Goal: Task Accomplishment & Management: Complete application form

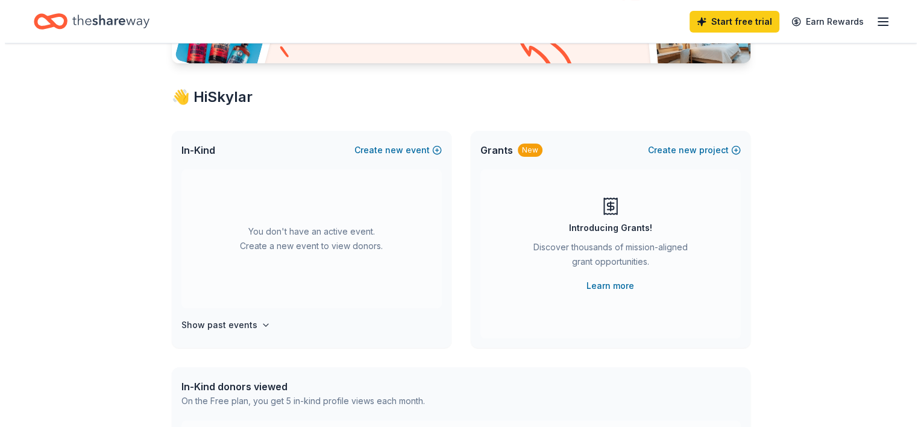
scroll to position [181, 0]
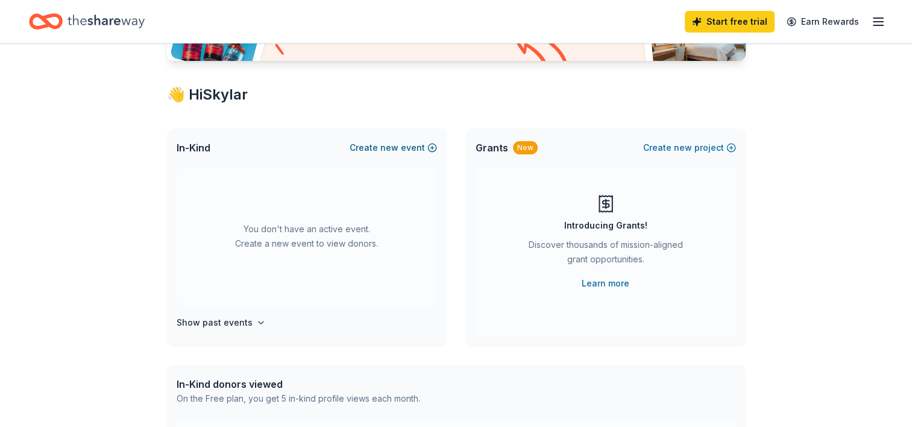
click at [404, 148] on button "Create new event" at bounding box center [392, 147] width 87 height 14
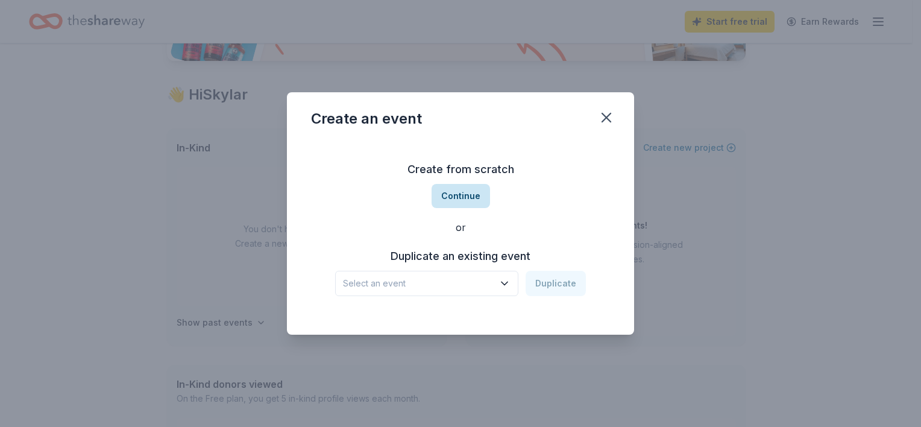
click at [460, 186] on button "Continue" at bounding box center [460, 196] width 58 height 24
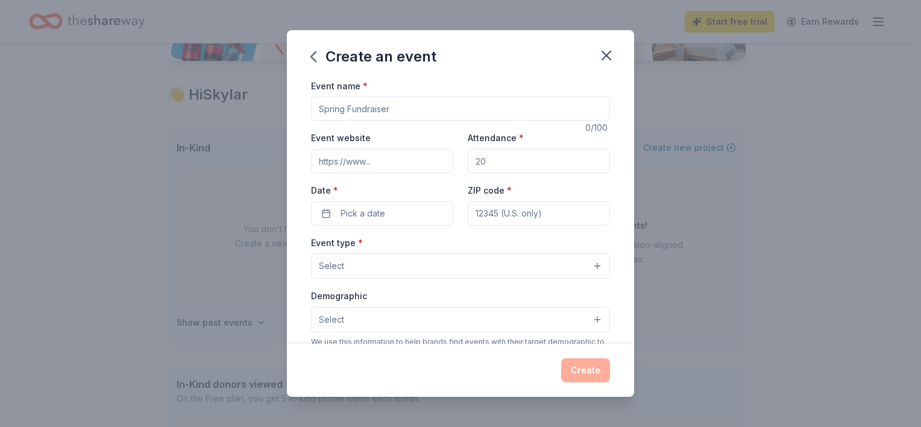
click at [410, 107] on input "Event name *" at bounding box center [460, 108] width 299 height 24
type input "Fall [DATE]"
click at [377, 164] on input "Event website" at bounding box center [382, 161] width 142 height 24
type input "Oceanwaysports.com"
click at [508, 167] on input "Attendance *" at bounding box center [539, 161] width 142 height 24
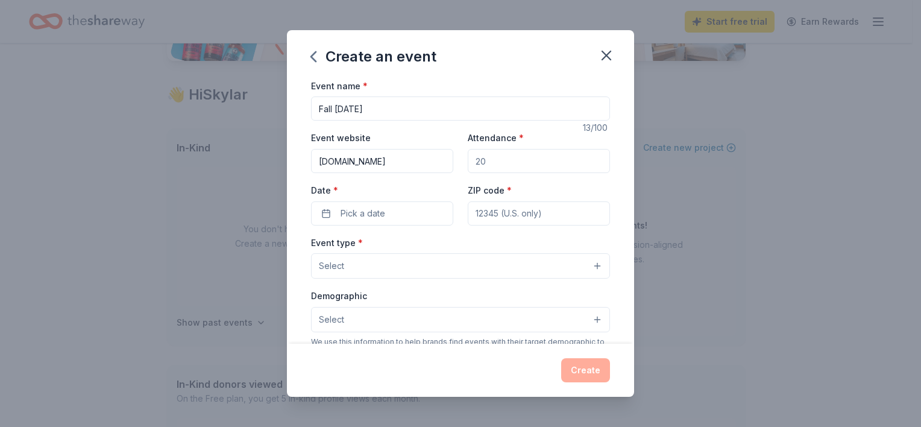
type input "150"
click at [407, 216] on button "Pick a date" at bounding box center [382, 213] width 142 height 24
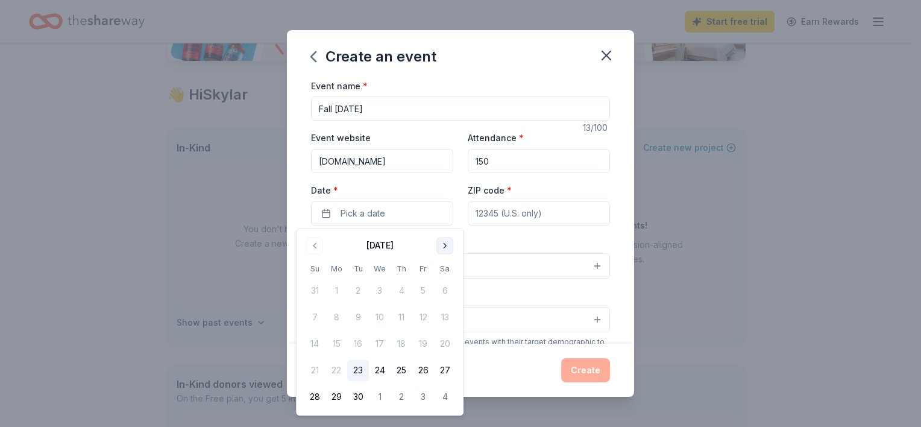
click at [448, 243] on button "Go to next month" at bounding box center [444, 245] width 17 height 17
click at [446, 342] on button "18" at bounding box center [445, 344] width 22 height 22
click at [490, 216] on input "ZIP code *" at bounding box center [539, 213] width 142 height 24
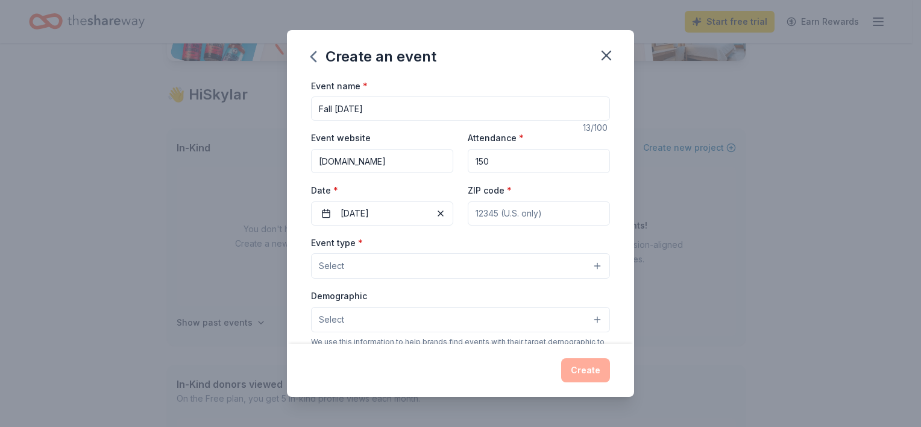
type input "32226"
type input "2829 Ivy Post Dr"
click at [407, 265] on button "Select" at bounding box center [460, 265] width 299 height 25
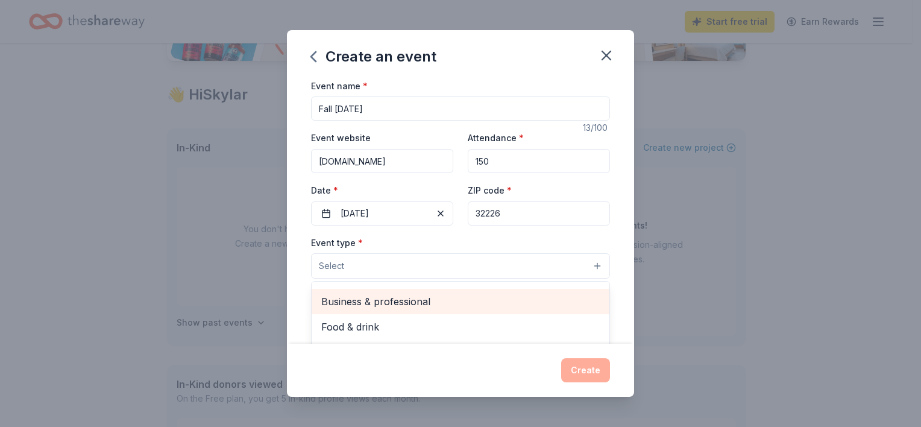
scroll to position [40, 0]
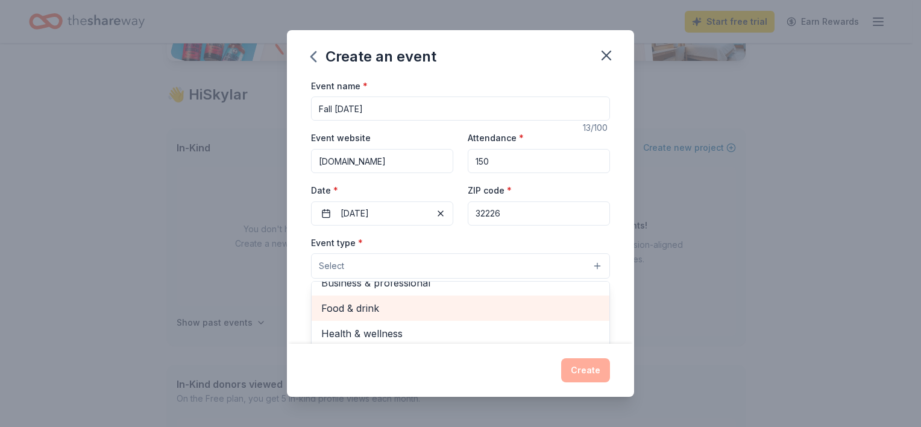
click at [347, 306] on span "Food & drink" at bounding box center [460, 308] width 278 height 16
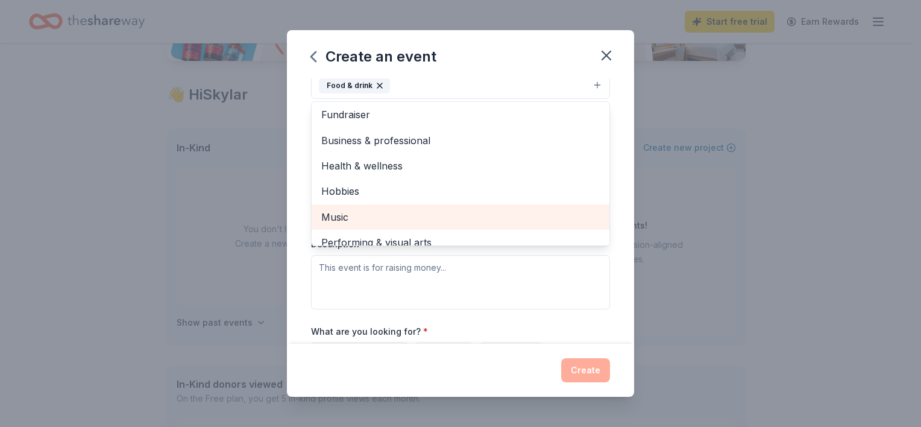
scroll to position [0, 0]
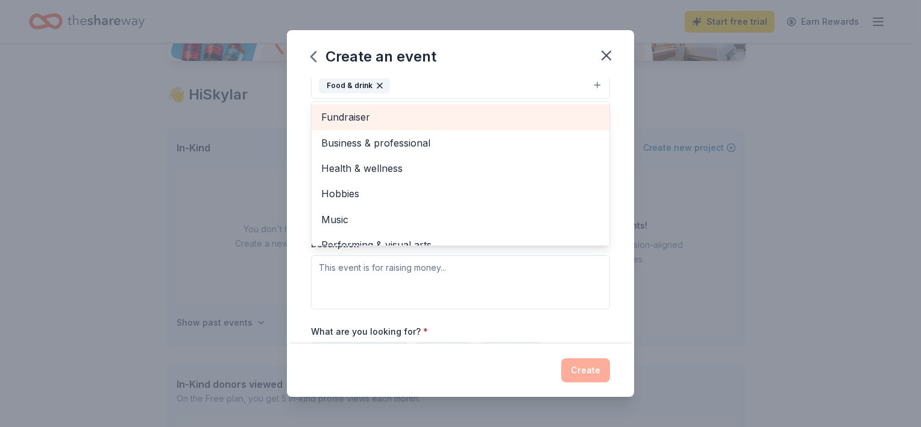
click at [379, 113] on span "Fundraiser" at bounding box center [460, 117] width 278 height 16
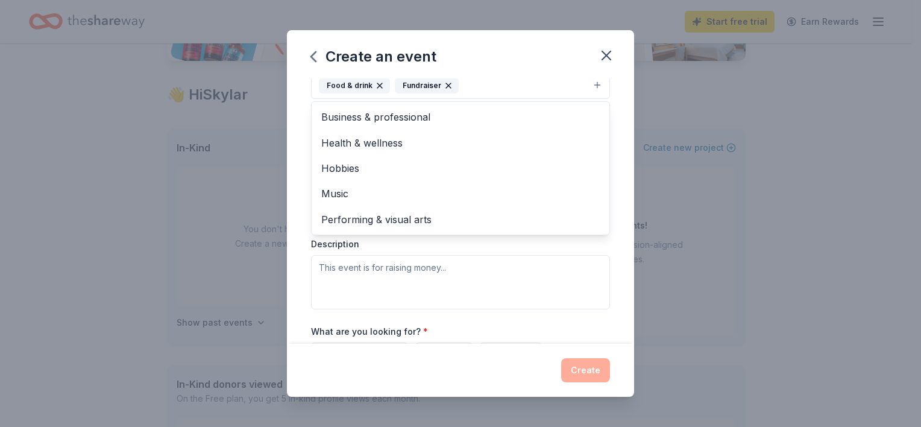
click at [785, 161] on div "Create an event Event name * Fall Carnival 13 /100 Event website Oceanwaysports…" at bounding box center [460, 213] width 921 height 427
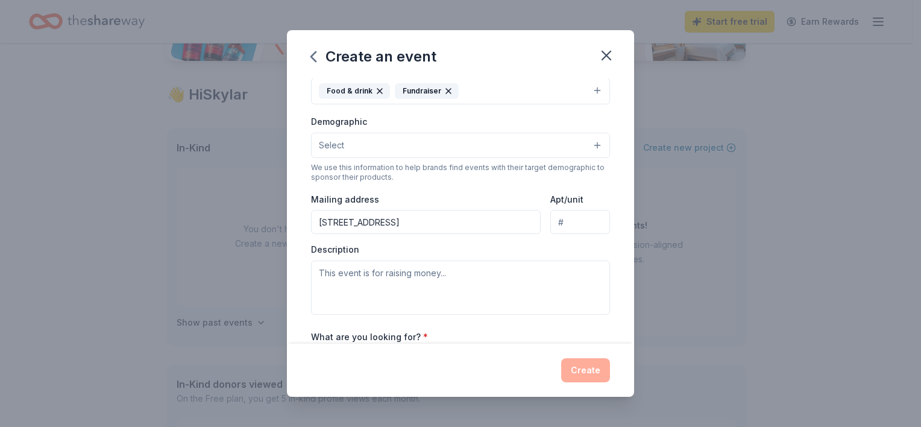
click at [398, 149] on button "Select" at bounding box center [460, 145] width 299 height 25
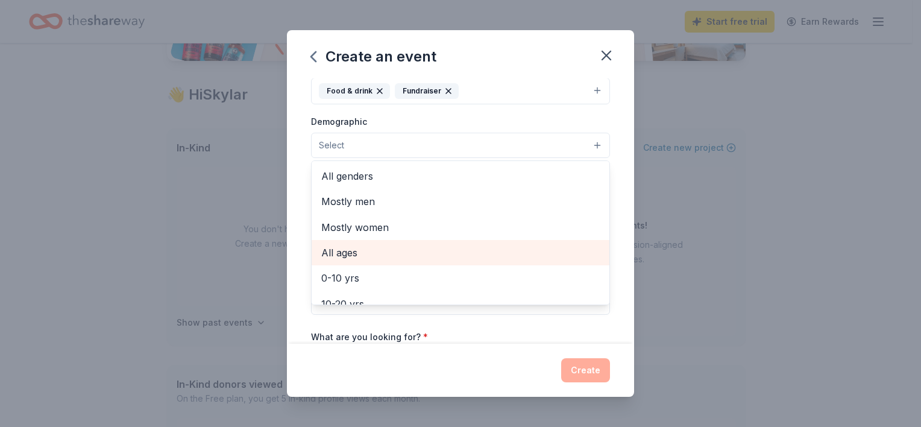
click at [381, 248] on span "All ages" at bounding box center [460, 253] width 278 height 16
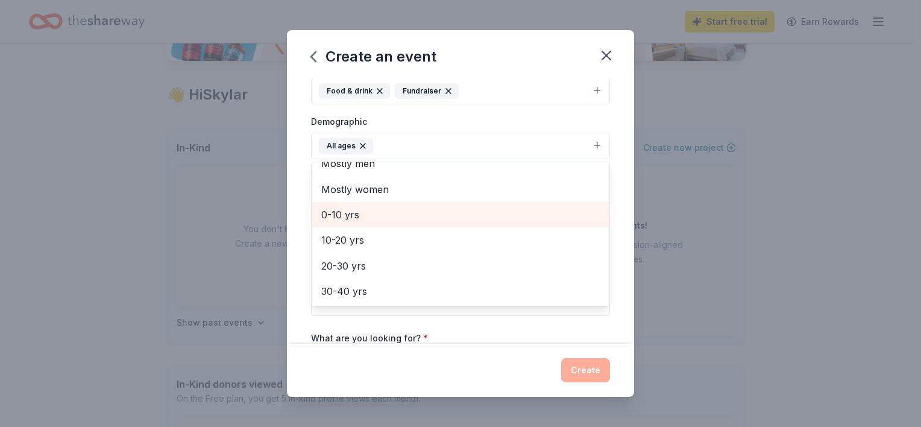
scroll to position [60, 0]
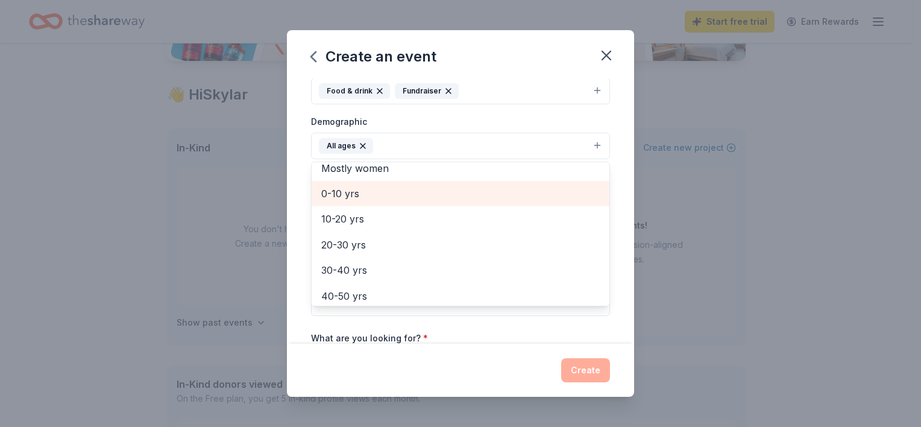
click at [393, 191] on span "0-10 yrs" at bounding box center [460, 194] width 278 height 16
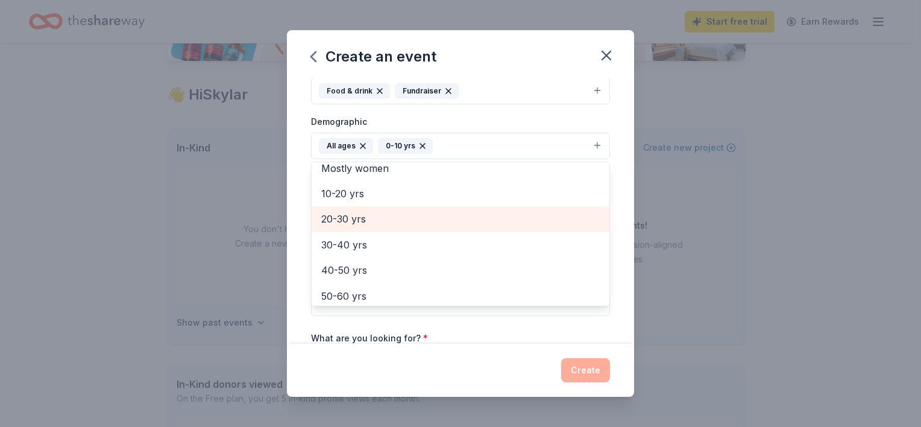
click at [389, 218] on span "20-30 yrs" at bounding box center [460, 219] width 278 height 16
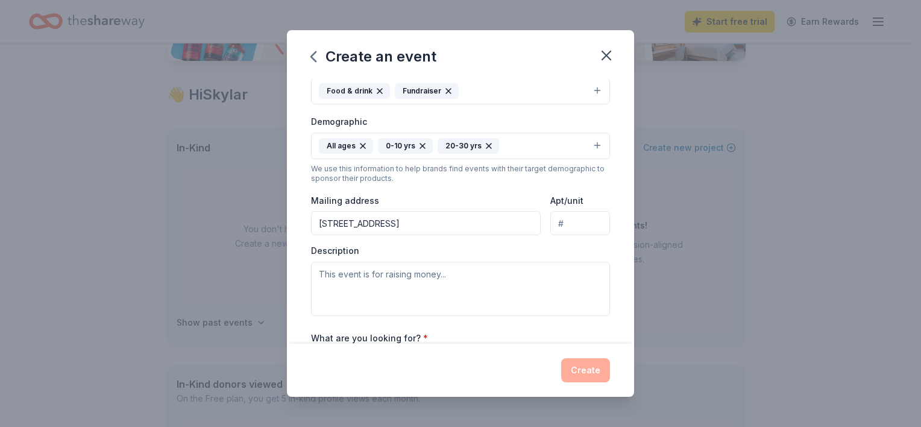
click at [487, 144] on icon "button" at bounding box center [489, 146] width 10 height 10
click at [500, 145] on button "All ages 0-10 yrs" at bounding box center [460, 146] width 299 height 27
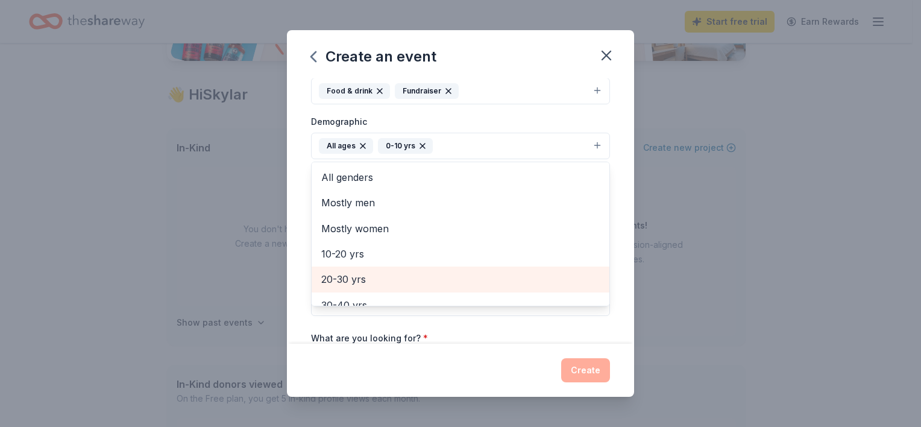
click at [366, 275] on span "20-30 yrs" at bounding box center [460, 279] width 278 height 16
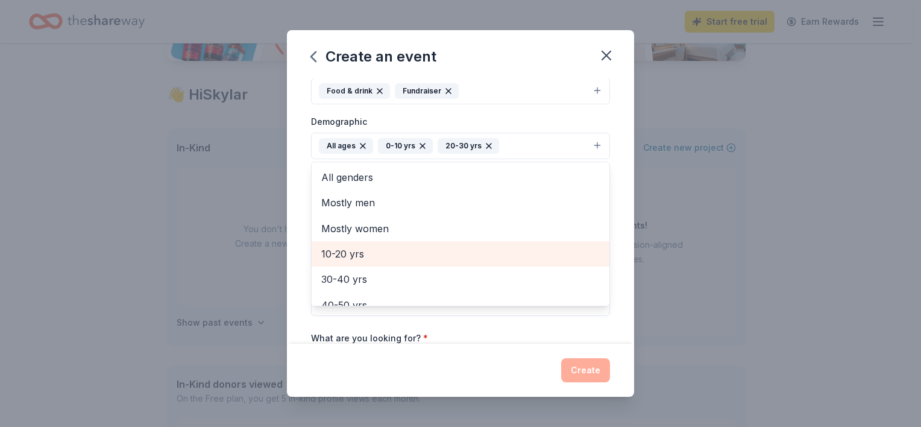
click at [360, 246] on span "10-20 yrs" at bounding box center [460, 254] width 278 height 16
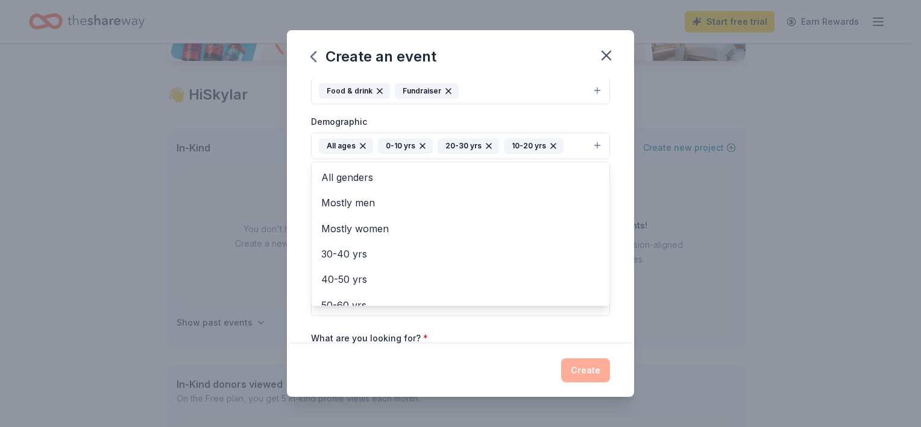
click at [725, 219] on div "Create an event Event name * Fall Carnival 13 /100 Event website Oceanwaysports…" at bounding box center [460, 213] width 921 height 427
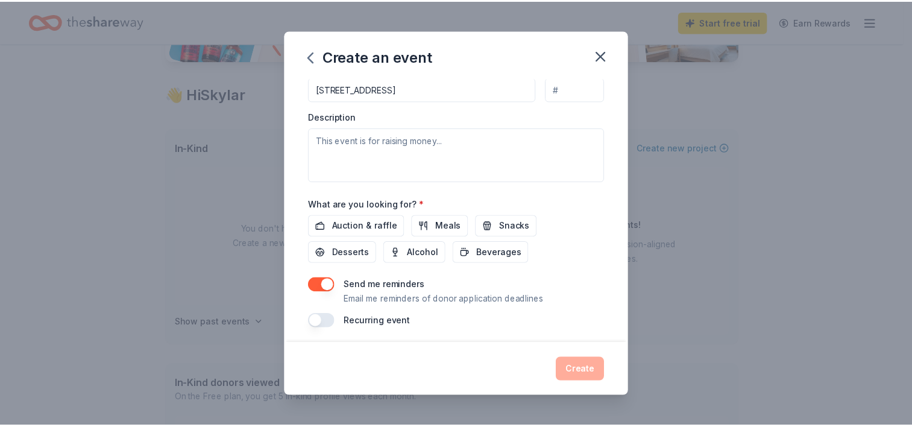
scroll to position [312, 0]
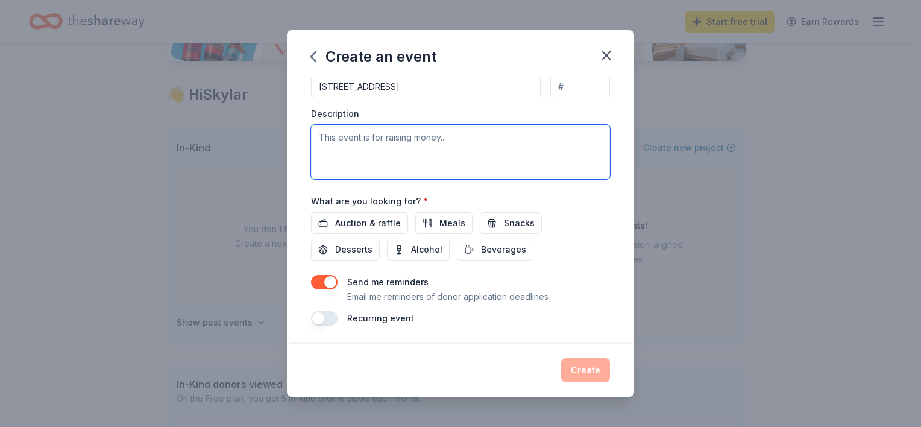
click at [354, 134] on textarea at bounding box center [460, 152] width 299 height 54
paste textarea "Each year we host a Junior Homecoming event, and this year we’re excited to cel…"
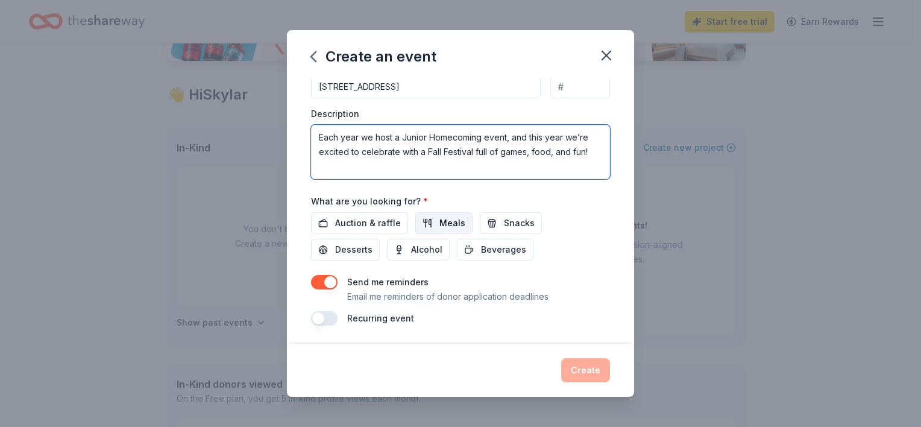
type textarea "Each year we host a Junior Homecoming event, and this year we’re excited to cel…"
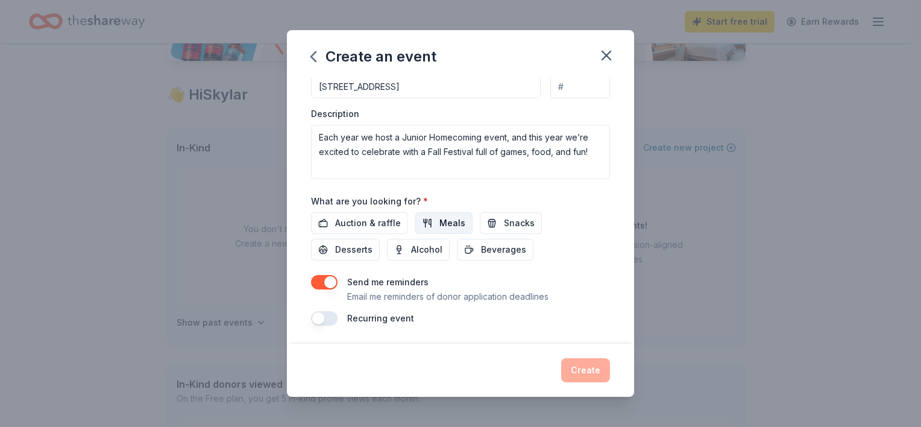
click at [446, 219] on span "Meals" at bounding box center [452, 223] width 26 height 14
click at [513, 223] on span "Snacks" at bounding box center [519, 223] width 31 height 14
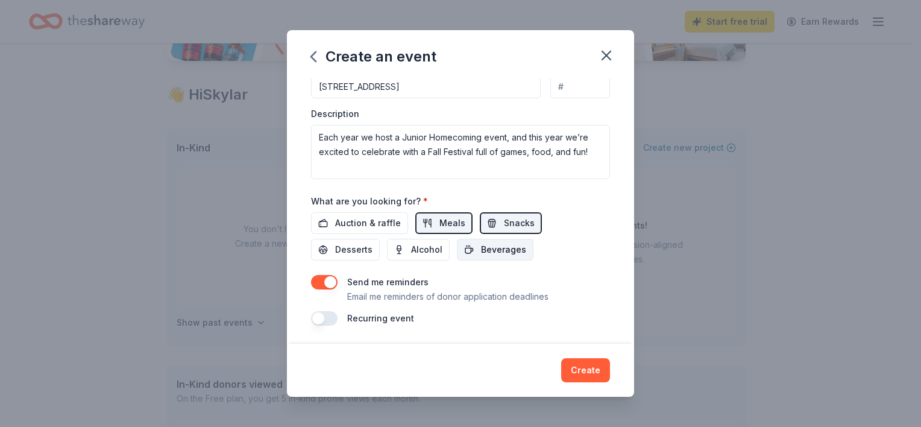
click at [498, 248] on span "Beverages" at bounding box center [503, 249] width 45 height 14
click at [359, 222] on span "Auction & raffle" at bounding box center [368, 223] width 66 height 14
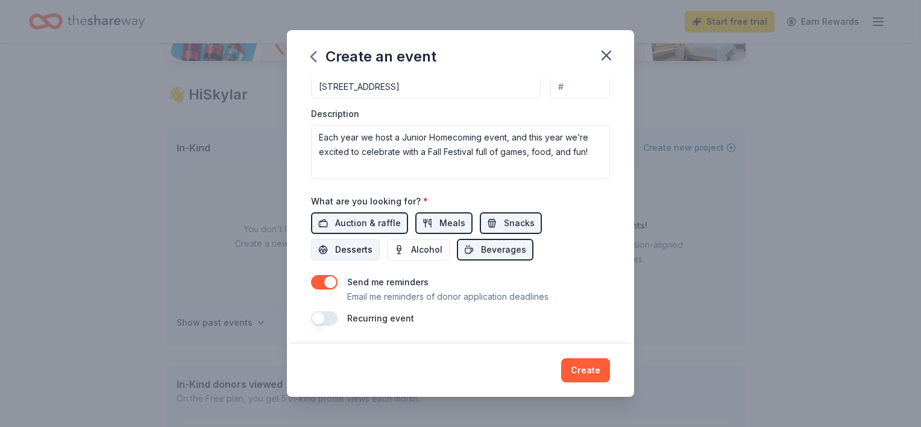
click at [348, 248] on span "Desserts" at bounding box center [353, 249] width 37 height 14
click at [582, 376] on button "Create" at bounding box center [585, 370] width 49 height 24
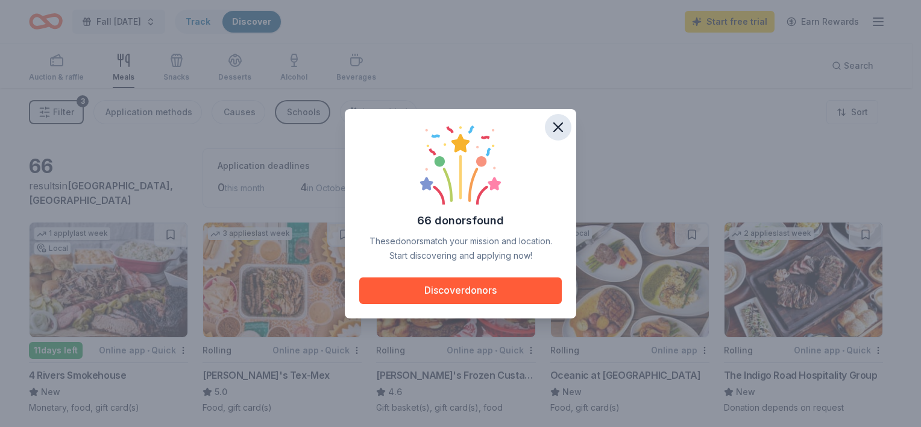
click at [560, 122] on icon "button" at bounding box center [558, 127] width 17 height 17
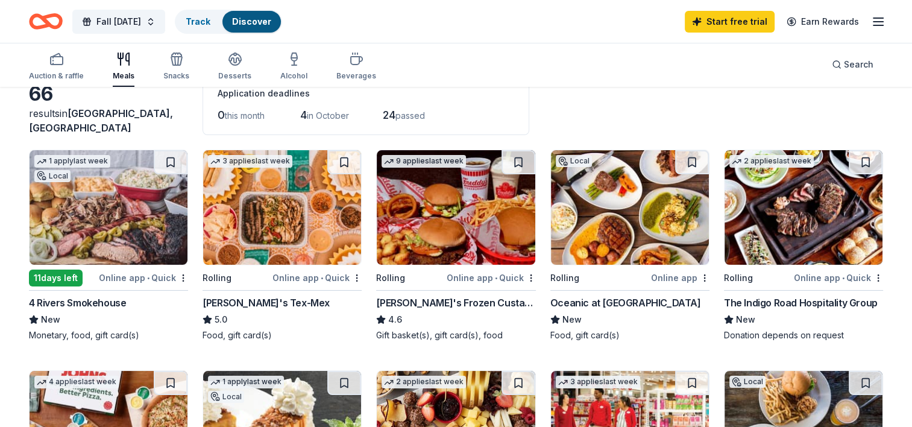
scroll to position [121, 0]
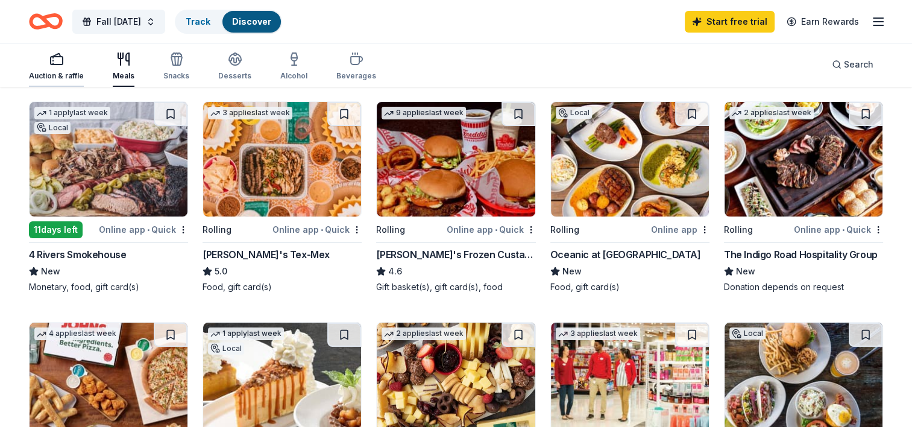
drag, startPoint x: 54, startPoint y: 64, endPoint x: 46, endPoint y: 66, distance: 7.3
click at [54, 64] on rect "button" at bounding box center [57, 61] width 12 height 8
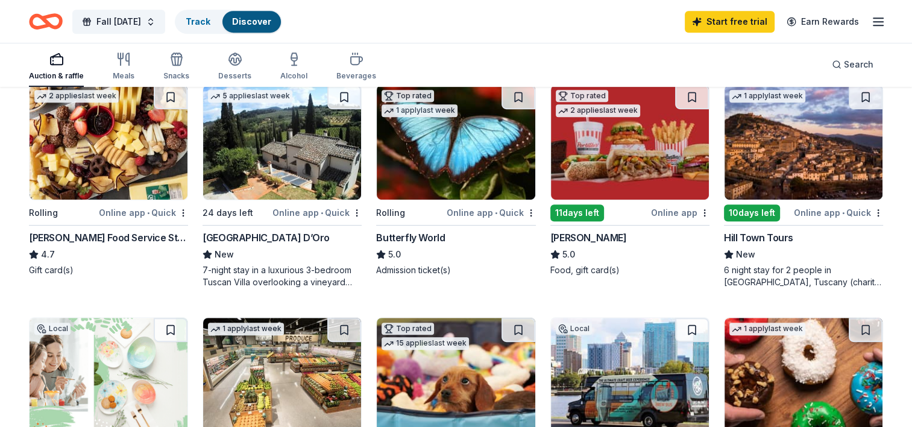
scroll to position [482, 0]
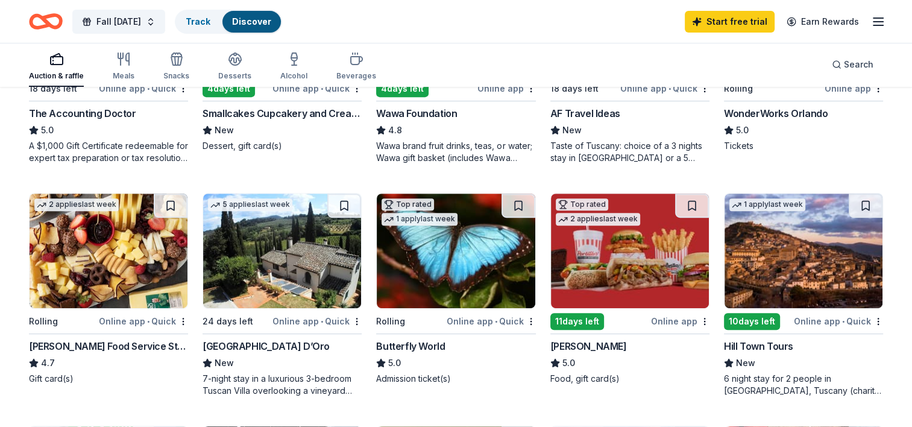
click at [139, 67] on div "Auction & raffle Meals Snacks Desserts Alcohol Beverages" at bounding box center [202, 67] width 347 height 40
click at [122, 70] on div "Meals" at bounding box center [124, 66] width 22 height 29
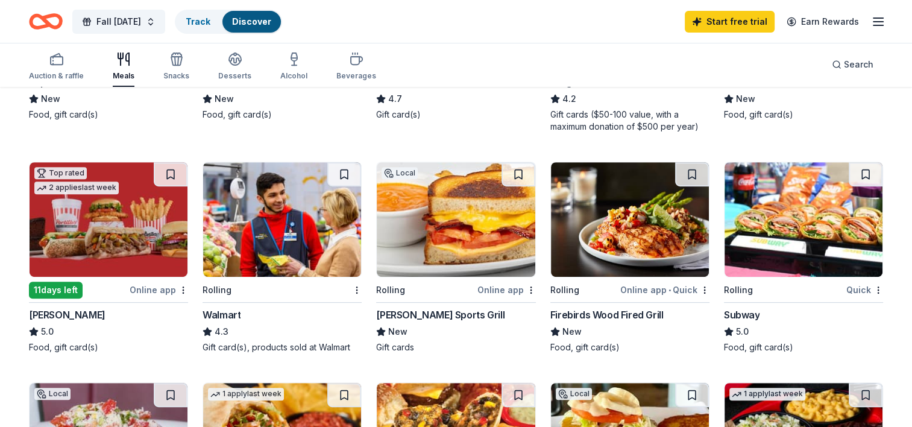
scroll to position [542, 0]
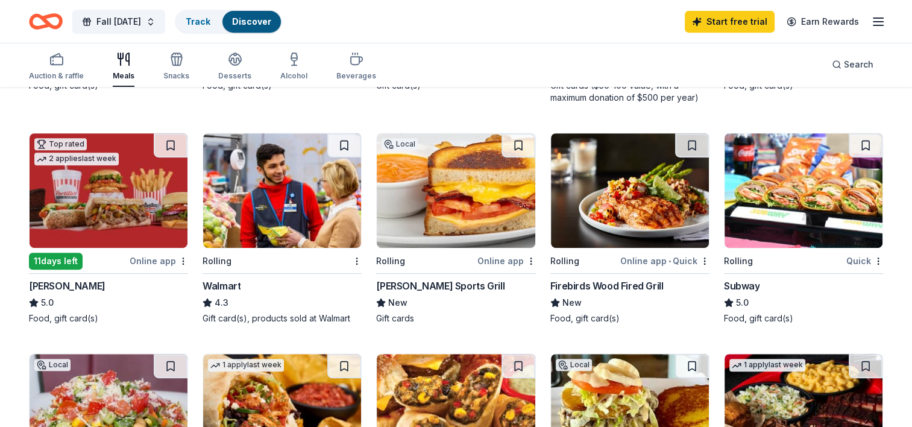
click at [322, 215] on img at bounding box center [282, 190] width 158 height 114
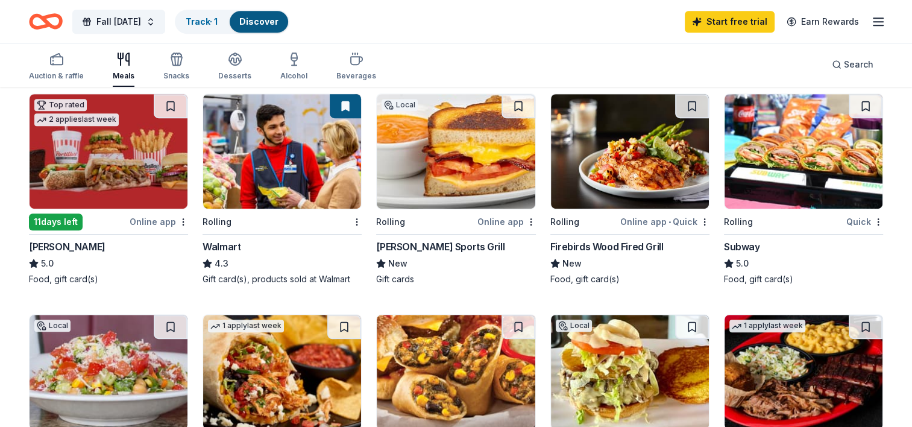
scroll to position [603, 0]
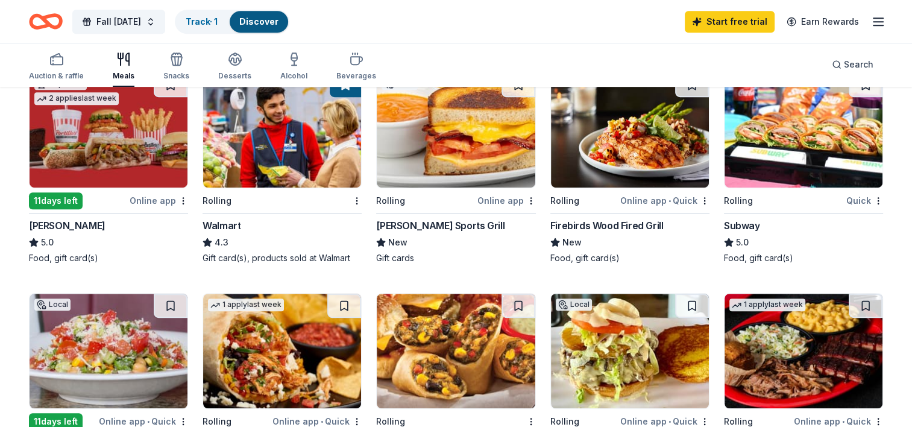
click at [833, 166] on img at bounding box center [803, 130] width 158 height 114
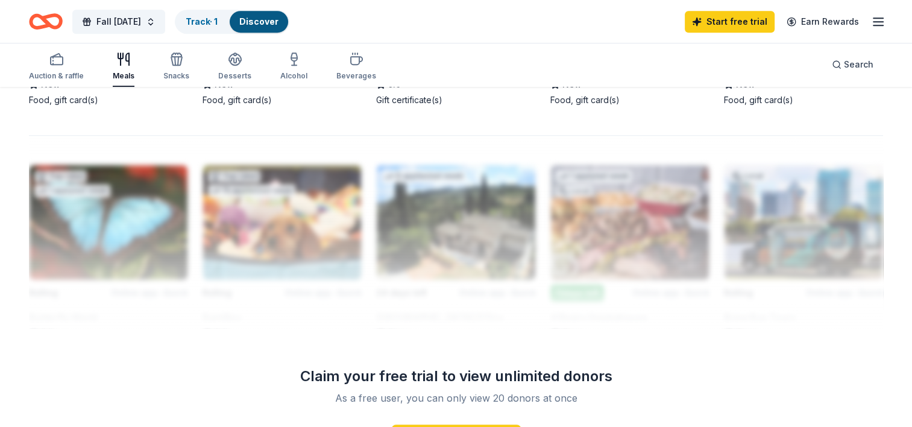
scroll to position [904, 0]
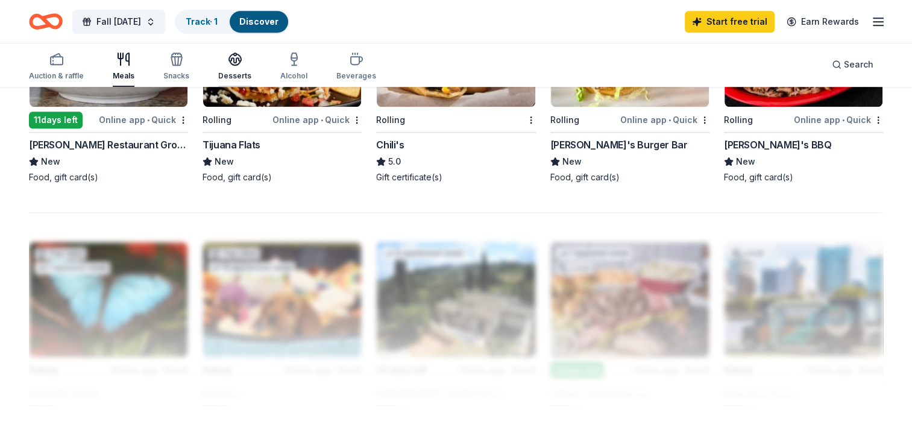
click at [231, 69] on div "Desserts" at bounding box center [234, 66] width 33 height 29
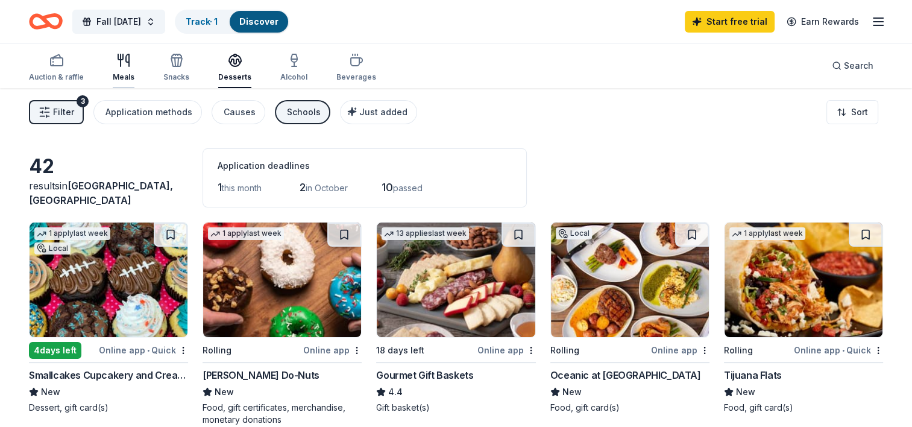
click at [118, 72] on div "Meals" at bounding box center [124, 77] width 22 height 10
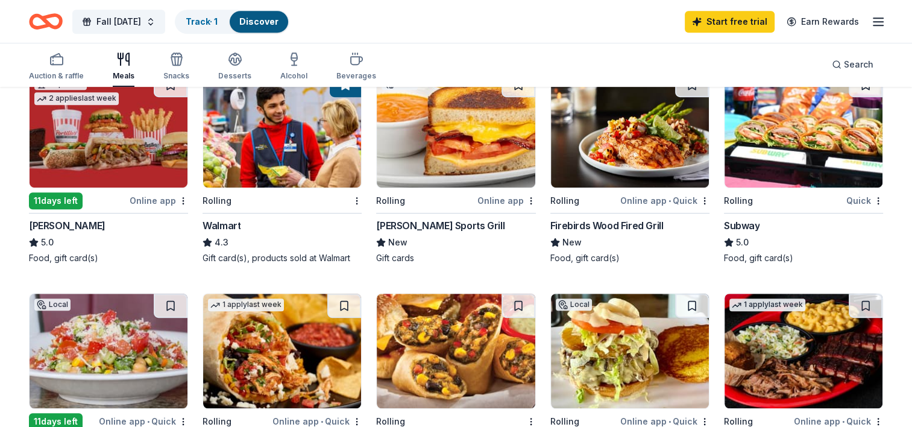
scroll to position [783, 0]
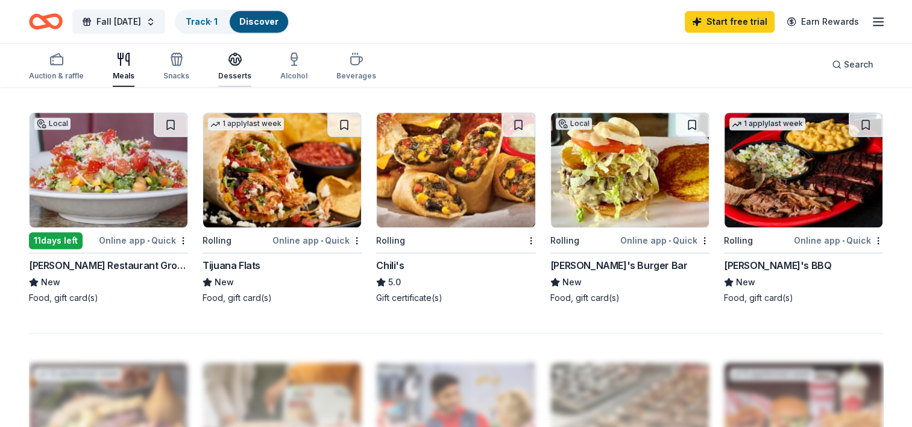
click at [237, 66] on div "Desserts" at bounding box center [234, 66] width 33 height 29
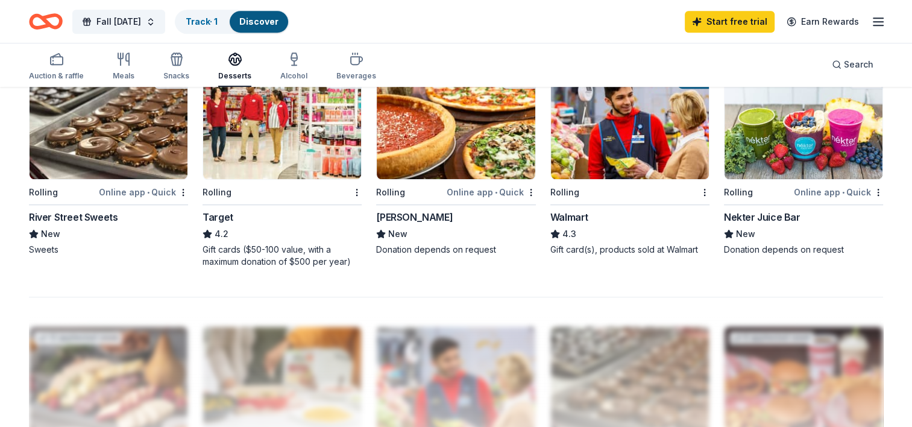
scroll to position [904, 0]
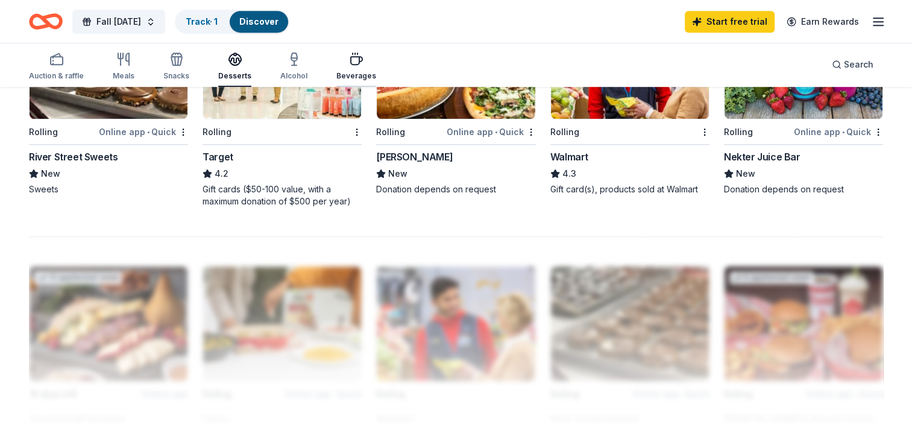
click at [357, 68] on div "Beverages" at bounding box center [356, 66] width 40 height 29
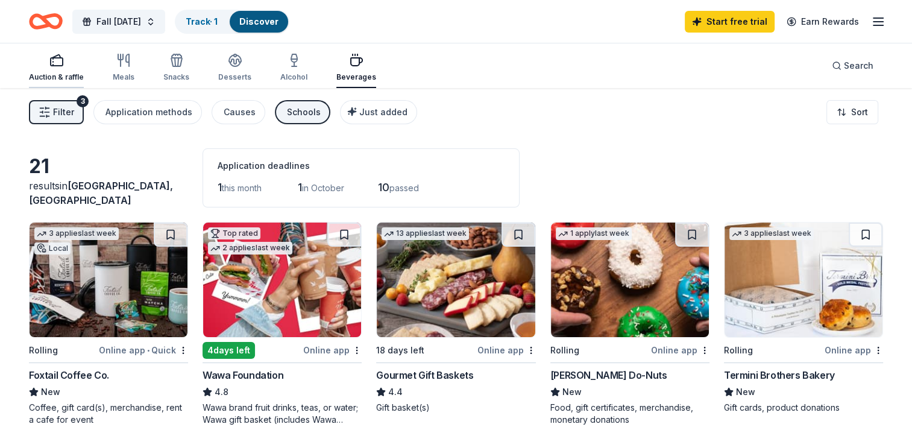
click at [65, 69] on div "Auction & raffle" at bounding box center [56, 67] width 55 height 29
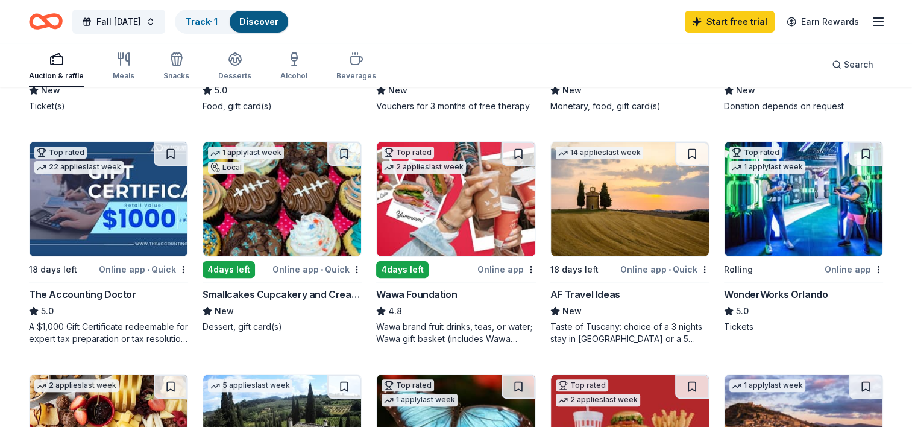
scroll to position [362, 0]
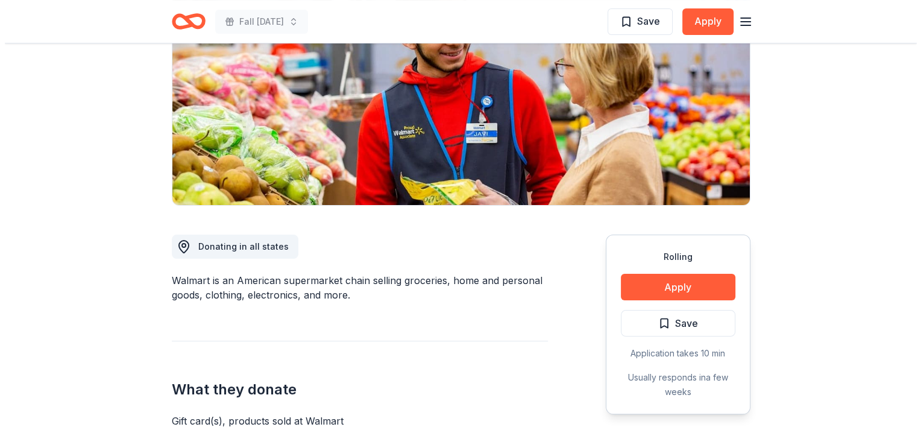
scroll to position [181, 0]
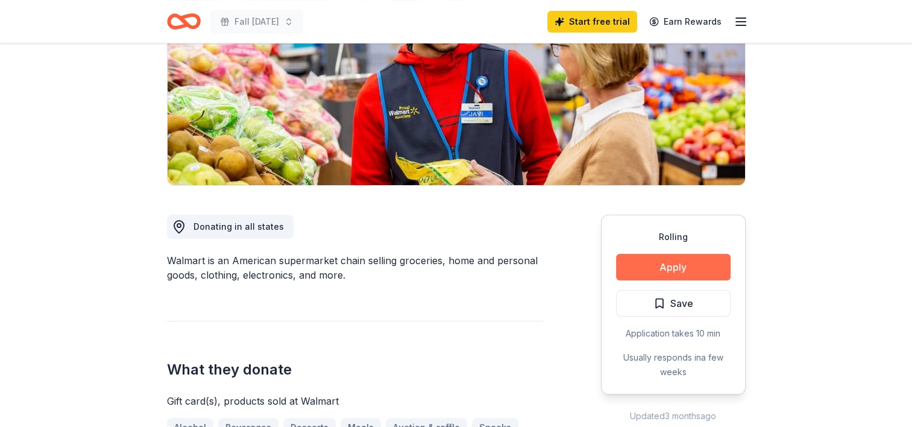
click at [666, 264] on button "Apply" at bounding box center [673, 267] width 114 height 27
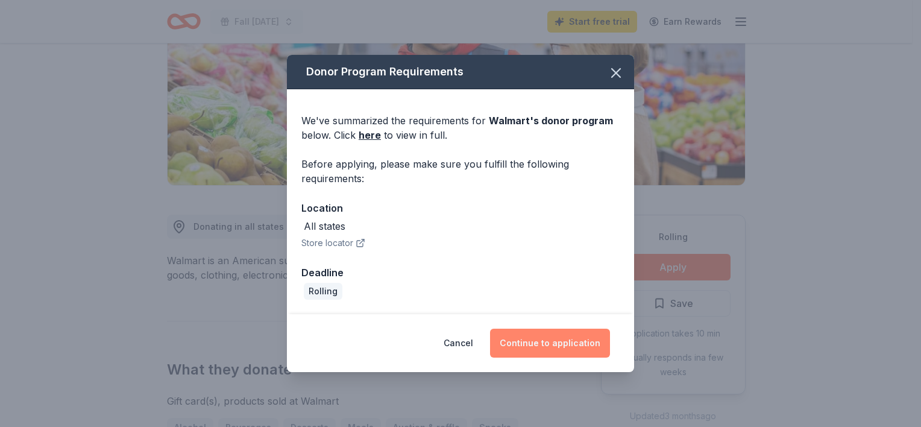
click at [574, 337] on button "Continue to application" at bounding box center [550, 342] width 120 height 29
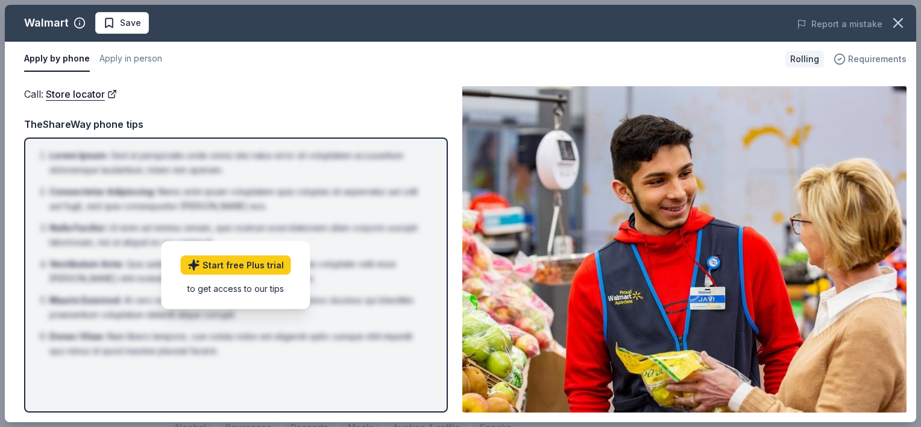
click at [877, 57] on span "Requirements" at bounding box center [877, 59] width 58 height 14
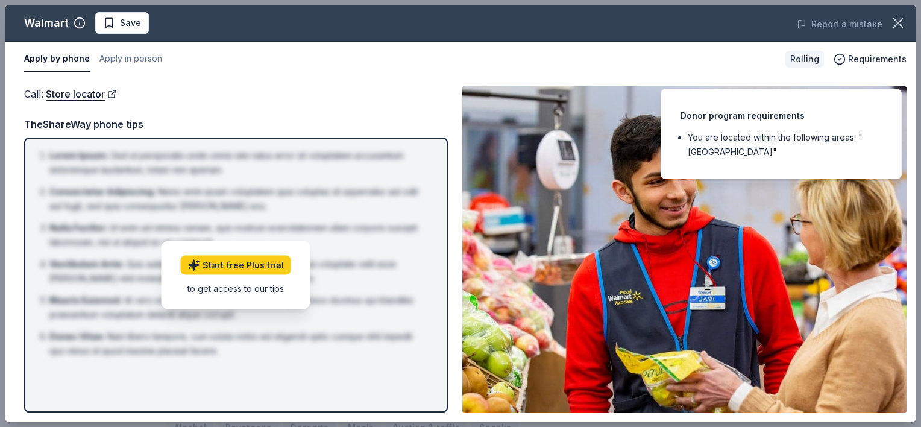
click at [797, 58] on div "Rolling" at bounding box center [804, 59] width 39 height 17
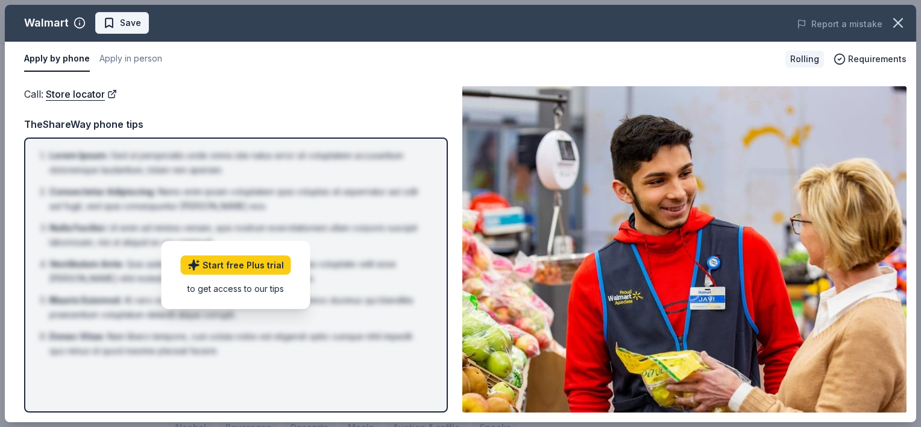
click at [123, 30] on span "Save" at bounding box center [130, 23] width 21 height 14
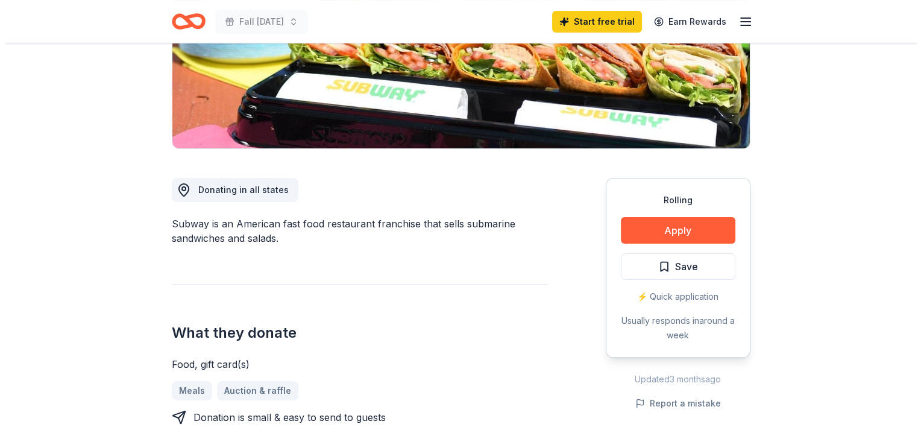
scroll to position [241, 0]
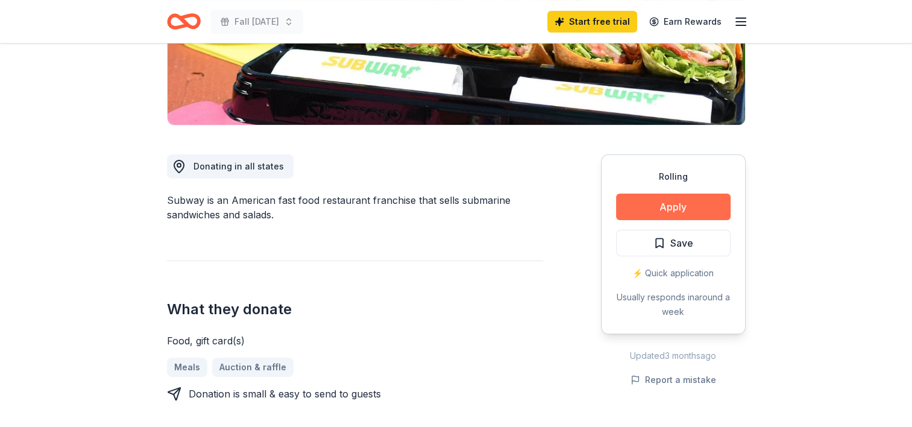
click at [641, 208] on button "Apply" at bounding box center [673, 206] width 114 height 27
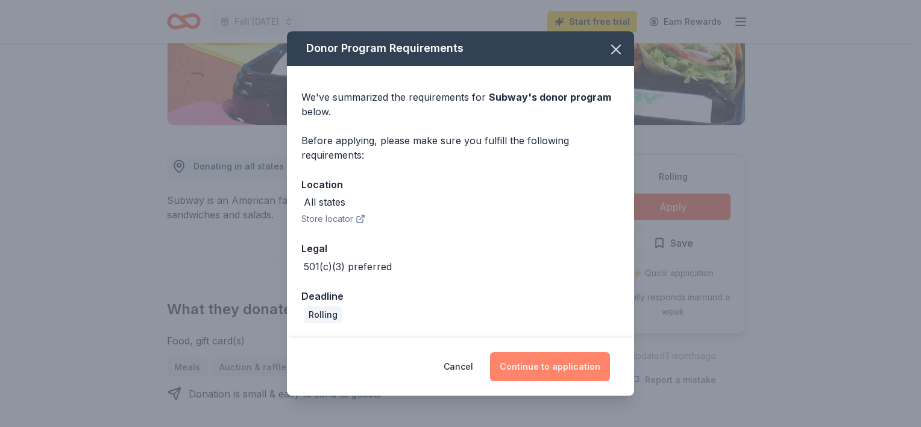
click at [548, 368] on button "Continue to application" at bounding box center [550, 366] width 120 height 29
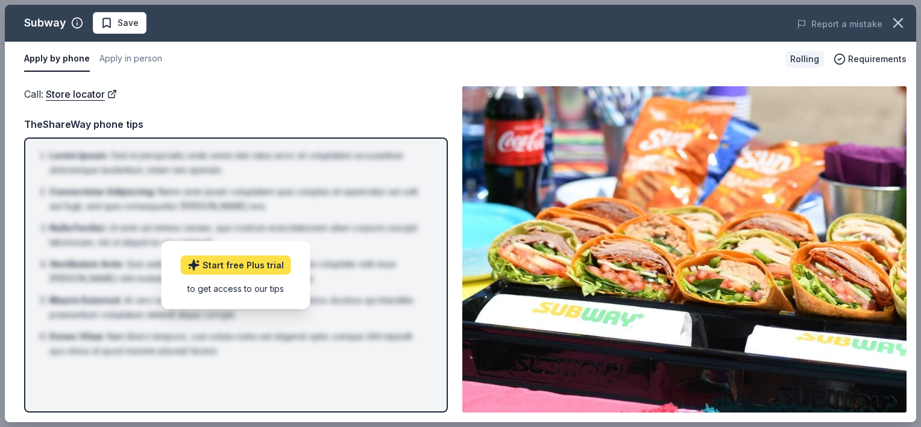
click at [222, 268] on link "Start free Plus trial" at bounding box center [236, 264] width 110 height 19
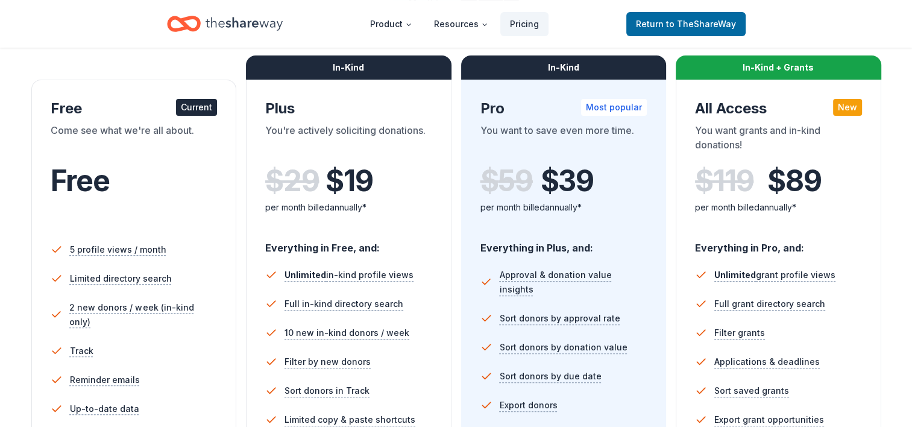
scroll to position [181, 0]
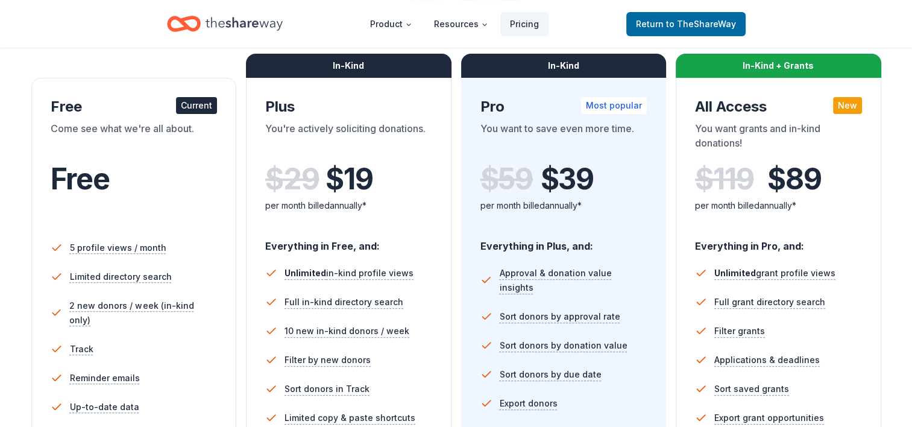
click at [195, 190] on div "Free" at bounding box center [134, 179] width 167 height 34
click at [348, 112] on div "Plus" at bounding box center [348, 106] width 167 height 19
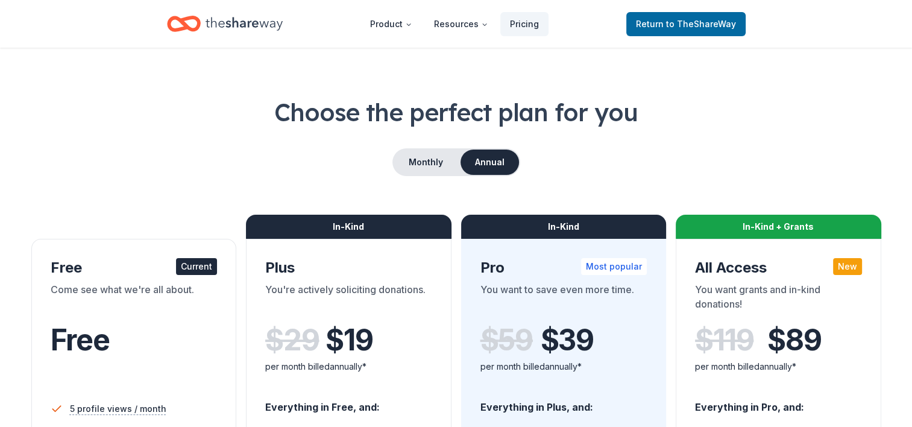
scroll to position [0, 0]
